Goal: Task Accomplishment & Management: Manage account settings

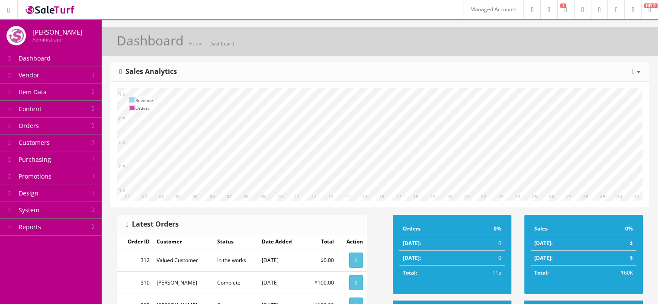
click at [85, 89] on link "Item Data" at bounding box center [51, 92] width 102 height 17
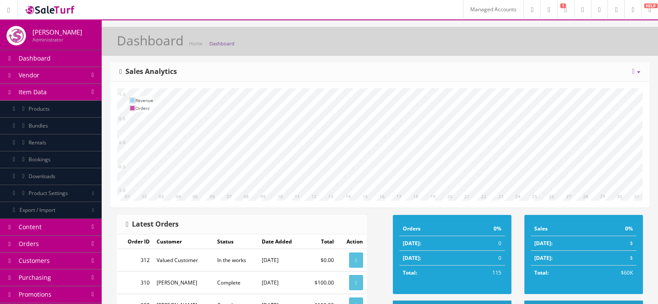
click at [73, 10] on img at bounding box center [50, 10] width 52 height 12
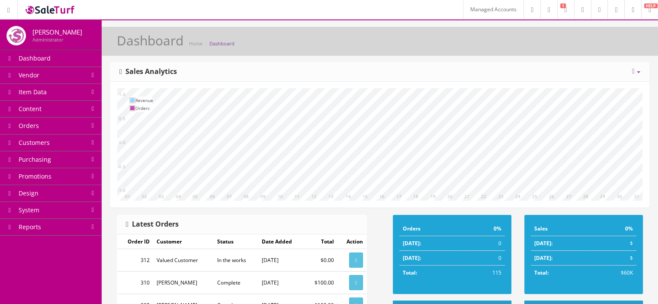
click at [79, 75] on link "Vendor" at bounding box center [51, 75] width 102 height 17
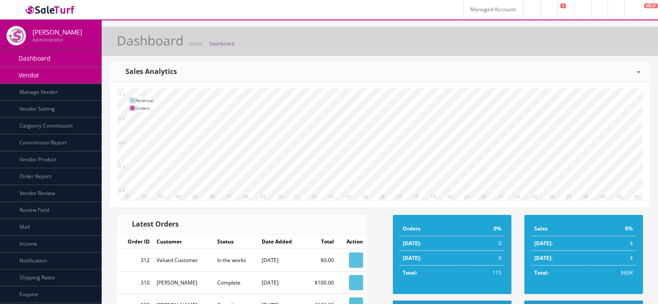
click at [86, 80] on link "Vendor" at bounding box center [51, 75] width 102 height 17
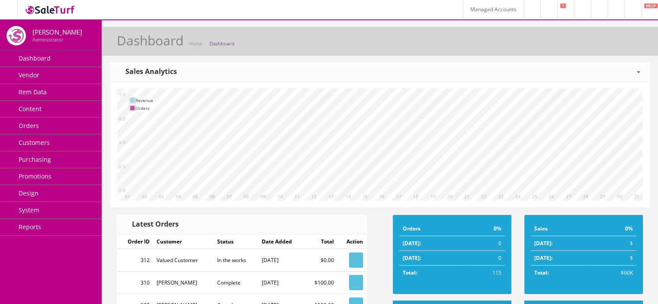
click at [81, 230] on link "Reports" at bounding box center [51, 227] width 102 height 17
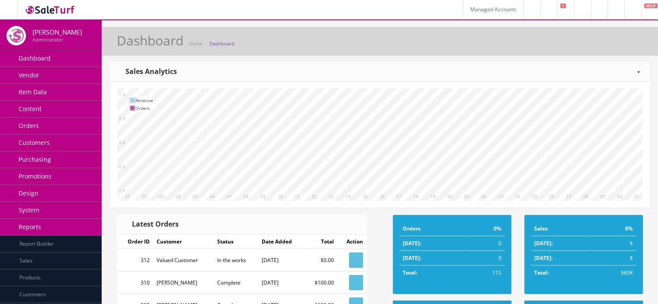
click at [62, 13] on img at bounding box center [50, 10] width 52 height 12
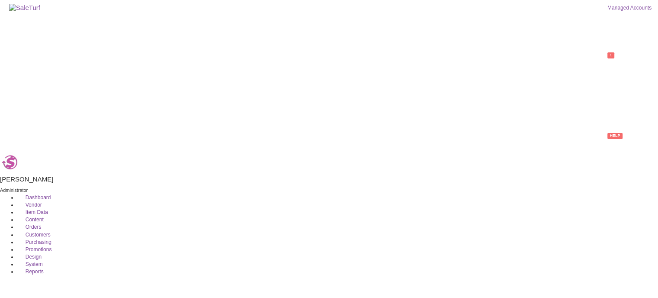
click at [42, 202] on link "Vendor" at bounding box center [29, 205] width 25 height 6
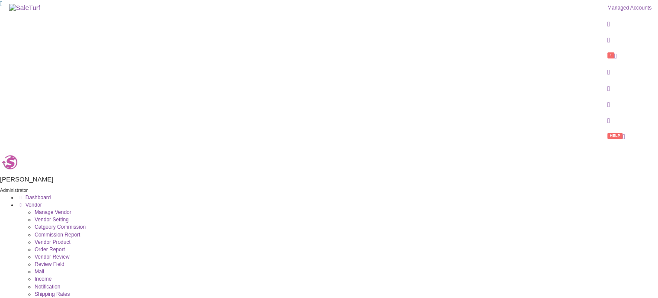
click at [71, 209] on link "Manage Vendor" at bounding box center [53, 212] width 37 height 6
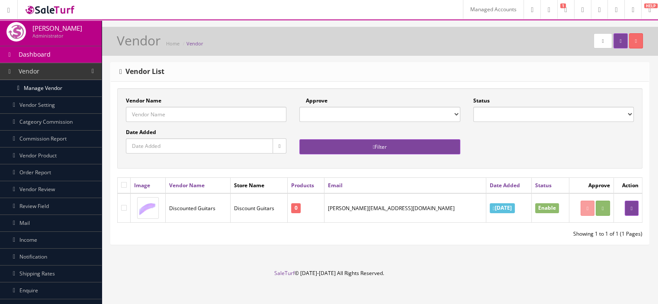
scroll to position [5, 0]
click at [42, 288] on link "Enquire" at bounding box center [51, 290] width 102 height 17
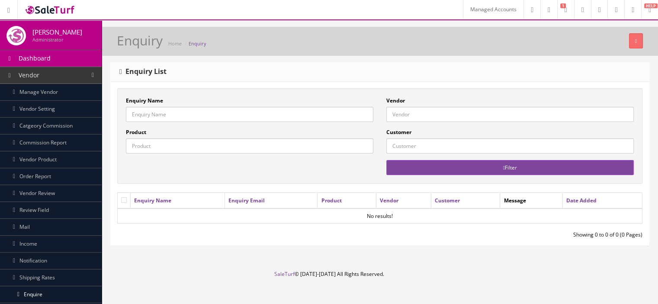
click at [40, 233] on link "Mail" at bounding box center [51, 227] width 102 height 17
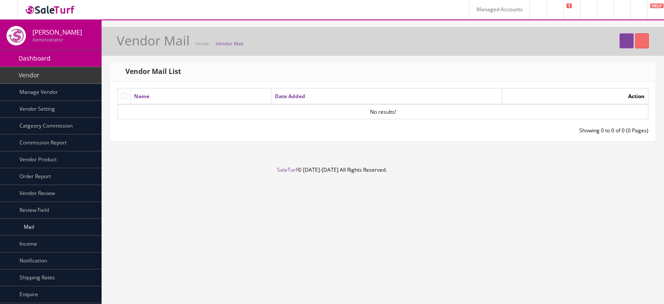
click at [81, 76] on link "Vendor" at bounding box center [51, 75] width 102 height 17
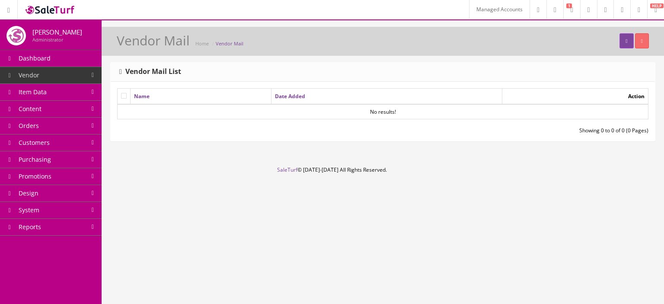
click at [620, 5] on link at bounding box center [622, 9] width 17 height 19
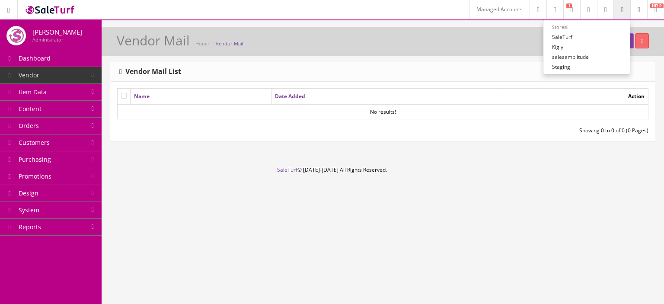
click at [476, 12] on link "Managed Accounts" at bounding box center [499, 9] width 61 height 19
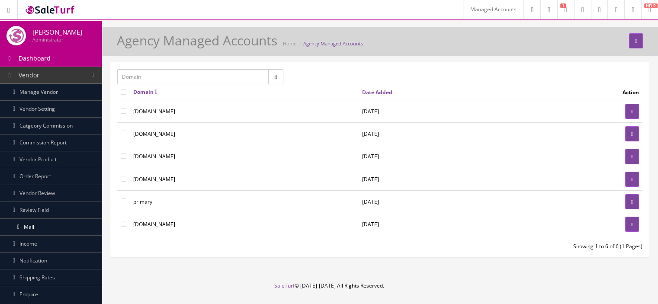
click at [87, 76] on link "Vendor" at bounding box center [51, 75] width 102 height 17
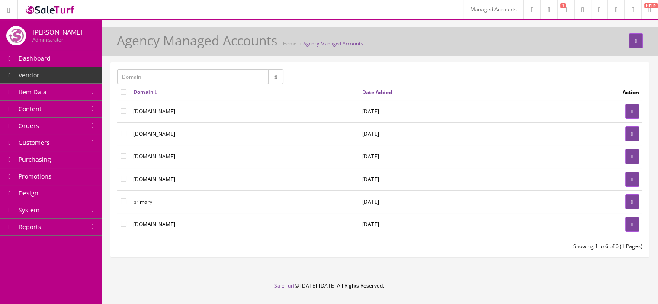
click at [60, 76] on link "Vendor" at bounding box center [51, 75] width 102 height 17
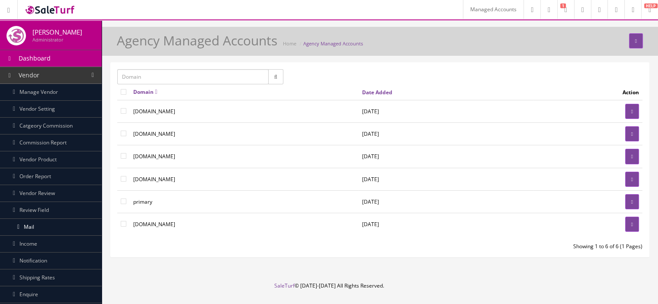
click at [82, 78] on link "Vendor" at bounding box center [51, 75] width 102 height 17
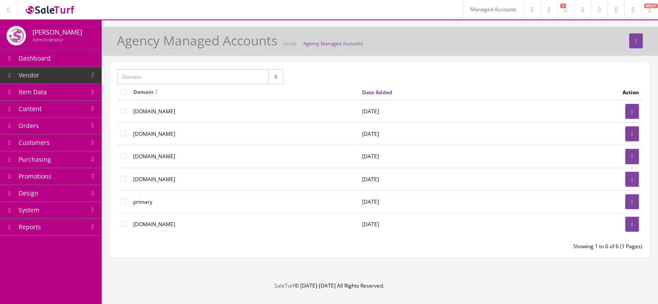
click at [196, 75] on input "text" at bounding box center [192, 76] width 151 height 15
click at [463, 10] on link "Managed Accounts" at bounding box center [493, 9] width 61 height 19
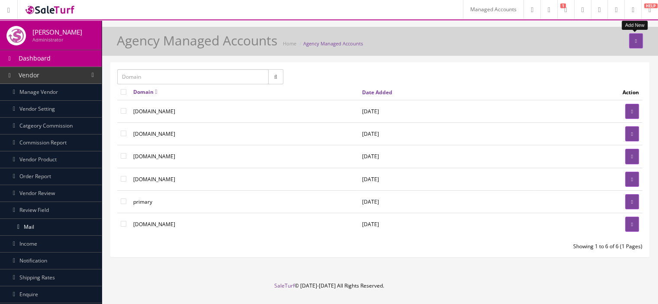
click at [632, 42] on link at bounding box center [636, 40] width 14 height 15
